Goal: Information Seeking & Learning: Learn about a topic

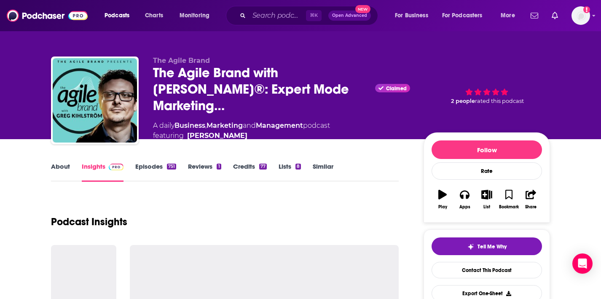
scroll to position [140, 0]
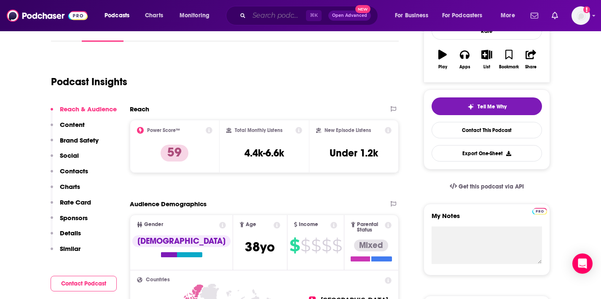
click at [276, 18] on input "Search podcasts, credits, & more..." at bounding box center [277, 15] width 57 height 13
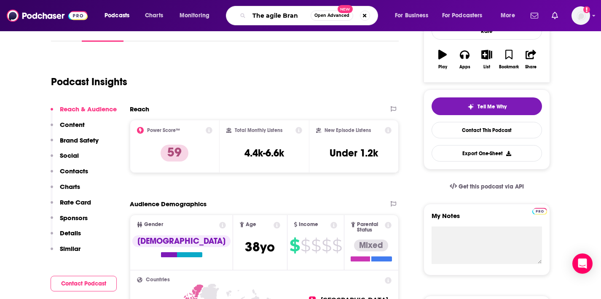
type input "The agile Brand"
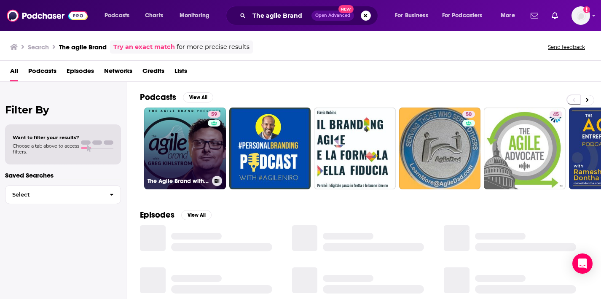
click at [201, 143] on link "59 The Agile Brand with [PERSON_NAME]®: Expert Mode Marketing Technology, AI, &…" at bounding box center [185, 148] width 82 height 82
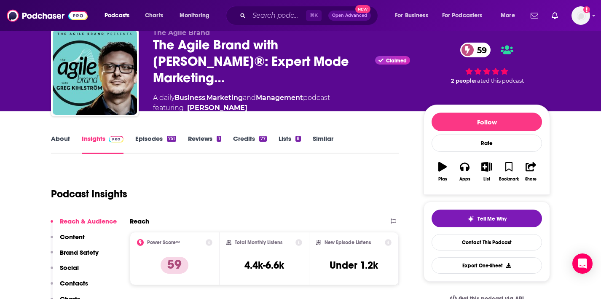
scroll to position [96, 0]
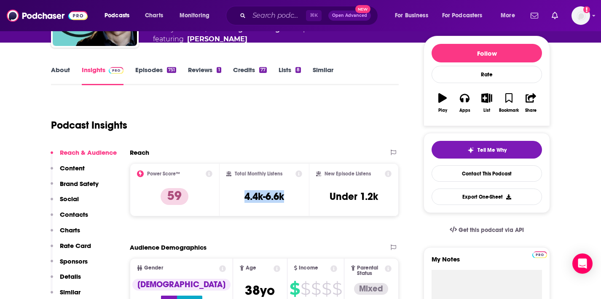
drag, startPoint x: 238, startPoint y: 196, endPoint x: 296, endPoint y: 195, distance: 57.7
click at [296, 195] on div "Total Monthly Listens 4.4k-6.6k" at bounding box center [264, 189] width 76 height 39
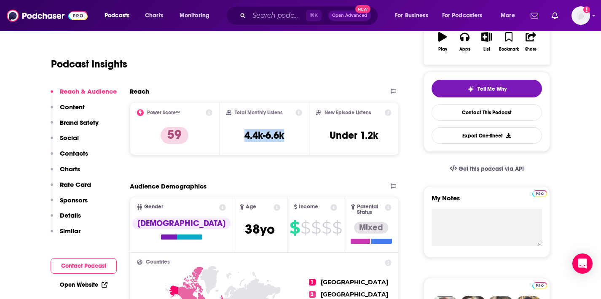
scroll to position [162, 0]
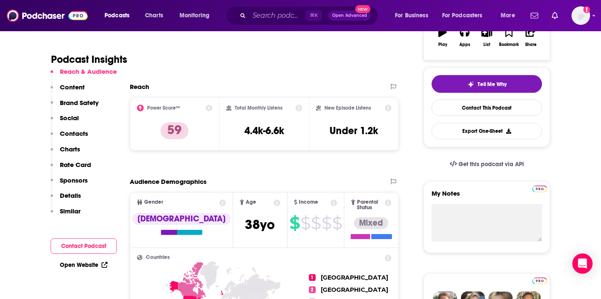
click at [387, 107] on icon at bounding box center [388, 107] width 7 height 7
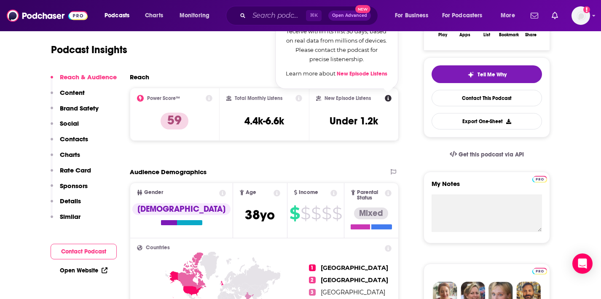
scroll to position [64, 0]
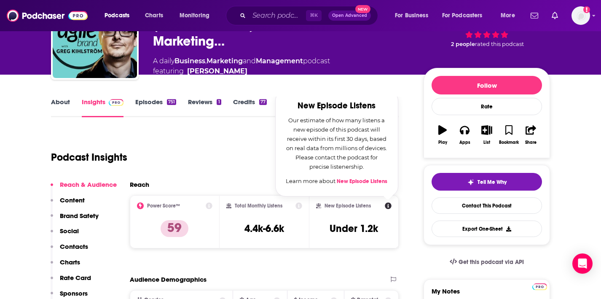
click at [62, 104] on link "About" at bounding box center [60, 107] width 19 height 19
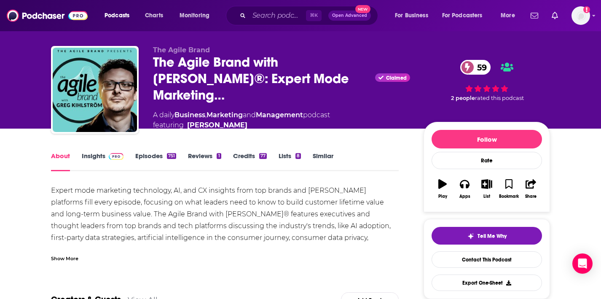
scroll to position [13, 0]
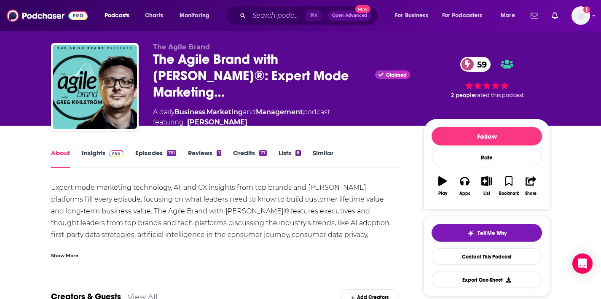
click at [73, 255] on div "Show More" at bounding box center [64, 255] width 27 height 8
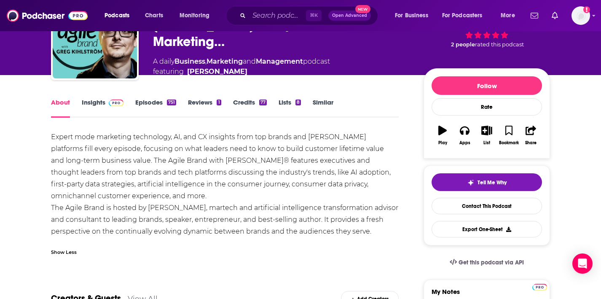
scroll to position [64, 0]
